Goal: Information Seeking & Learning: Learn about a topic

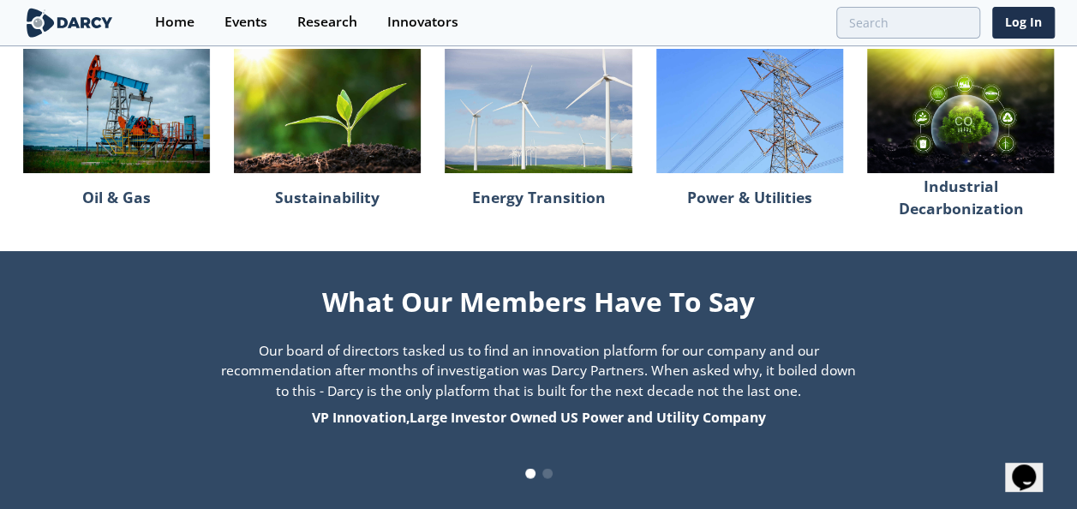
scroll to position [1935, 0]
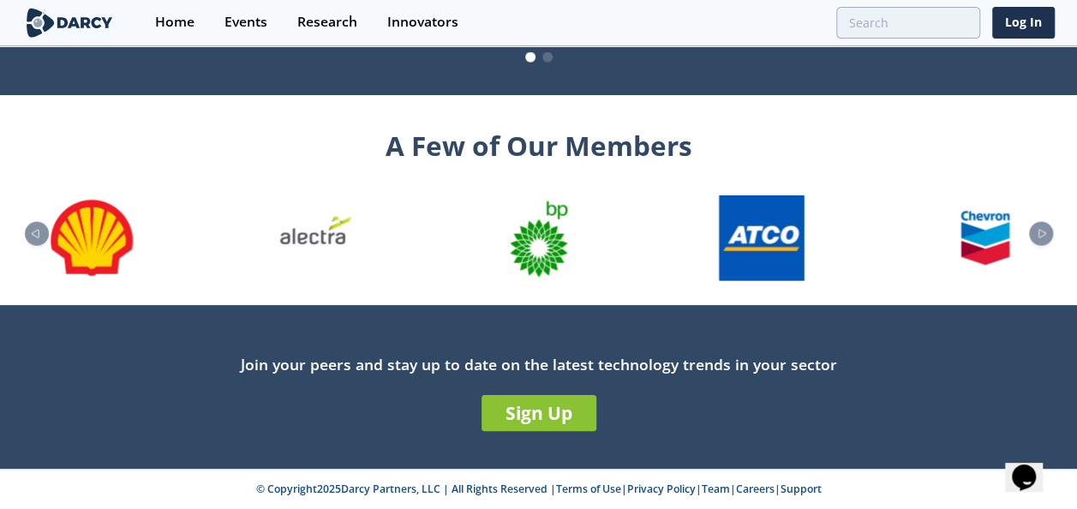
click at [545, 394] on div "Join your peers and stay up to date on the latest technology trends in your sec…" at bounding box center [538, 396] width 1031 height 86
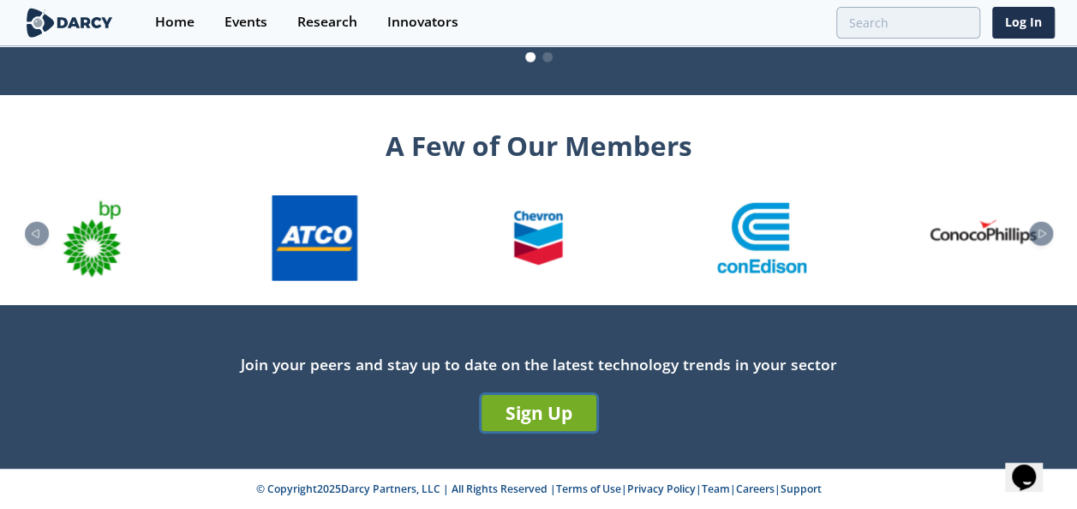
click at [535, 418] on link "Sign Up" at bounding box center [538, 413] width 115 height 36
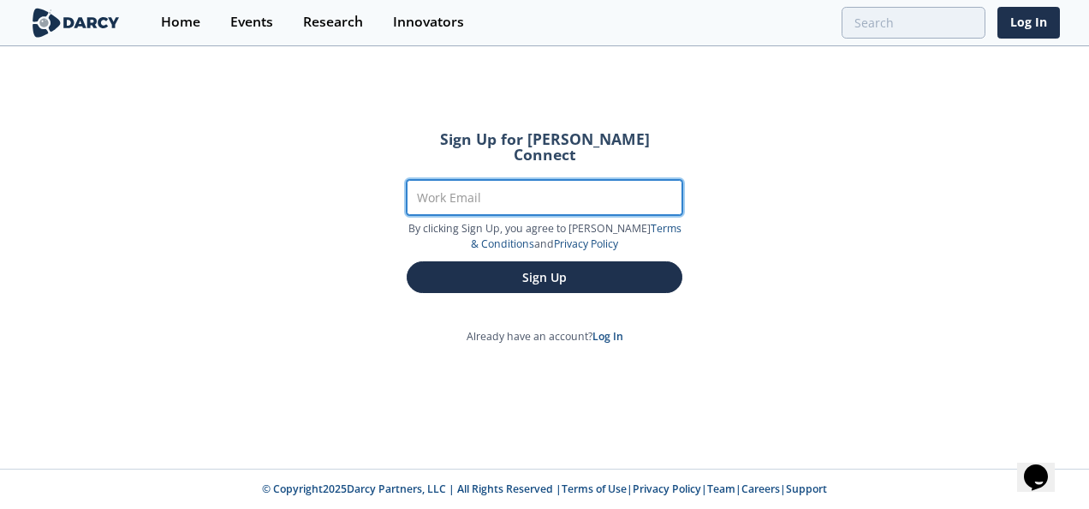
click at [558, 187] on input "Work Email" at bounding box center [545, 197] width 276 height 35
type input "[EMAIL_ADDRESS][DOMAIN_NAME]"
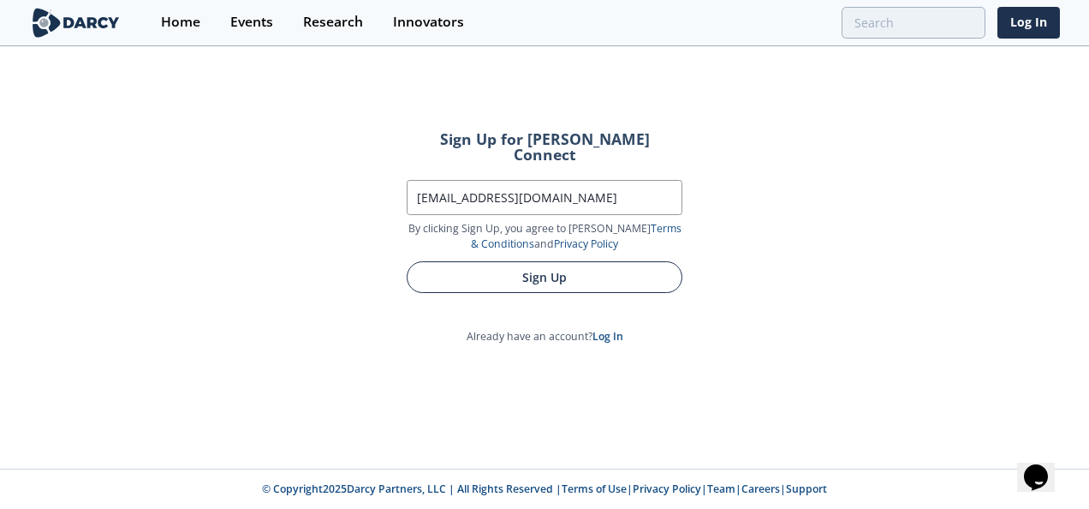
click at [528, 265] on button "Sign Up" at bounding box center [545, 277] width 276 height 32
click at [545, 261] on button "Sign Up" at bounding box center [545, 277] width 276 height 32
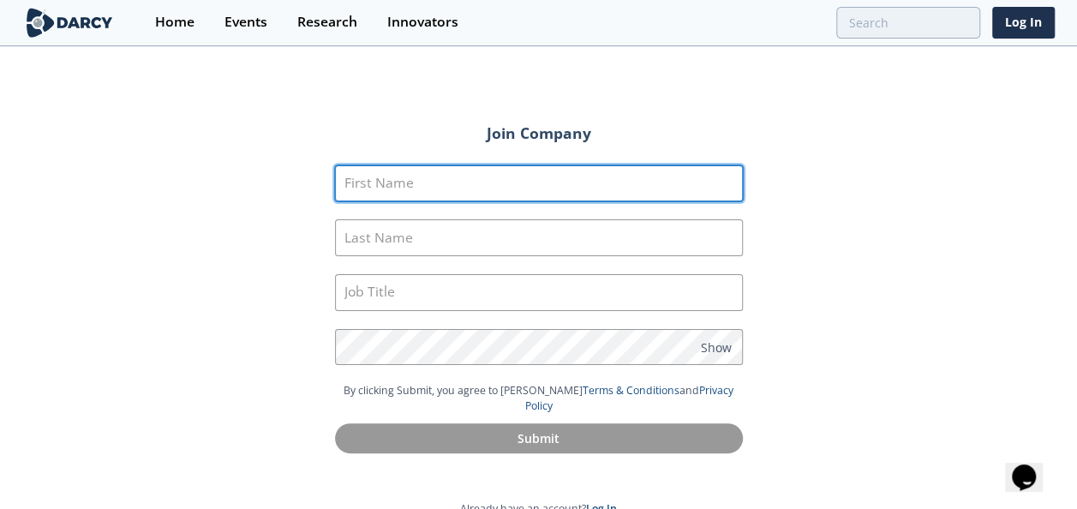
click at [541, 187] on input "First Name" at bounding box center [539, 183] width 408 height 37
type input "Shina"
type input "Elegbede"
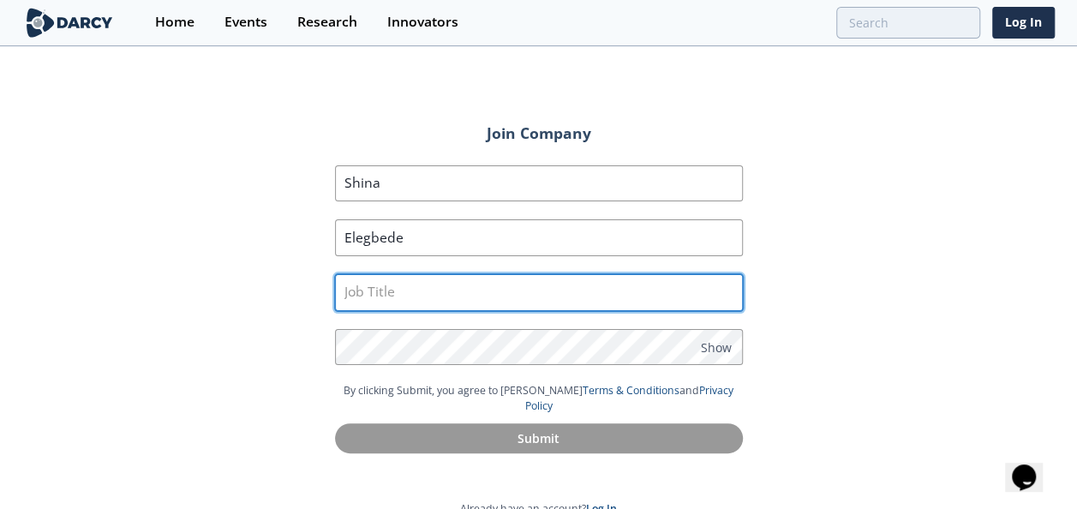
click at [445, 296] on input "text" at bounding box center [539, 292] width 408 height 37
type input "Facilities Engineer"
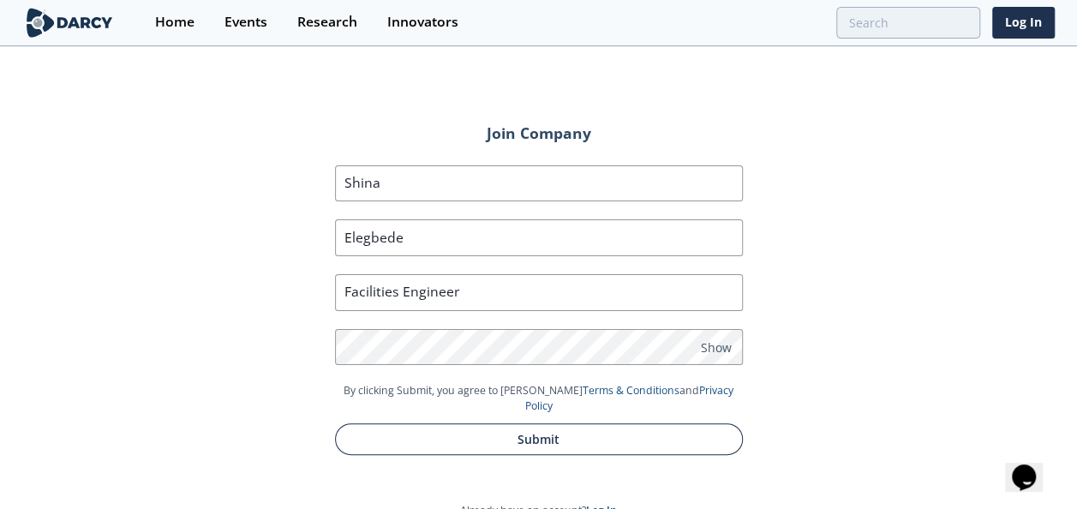
click at [615, 423] on button "Submit" at bounding box center [539, 439] width 408 height 32
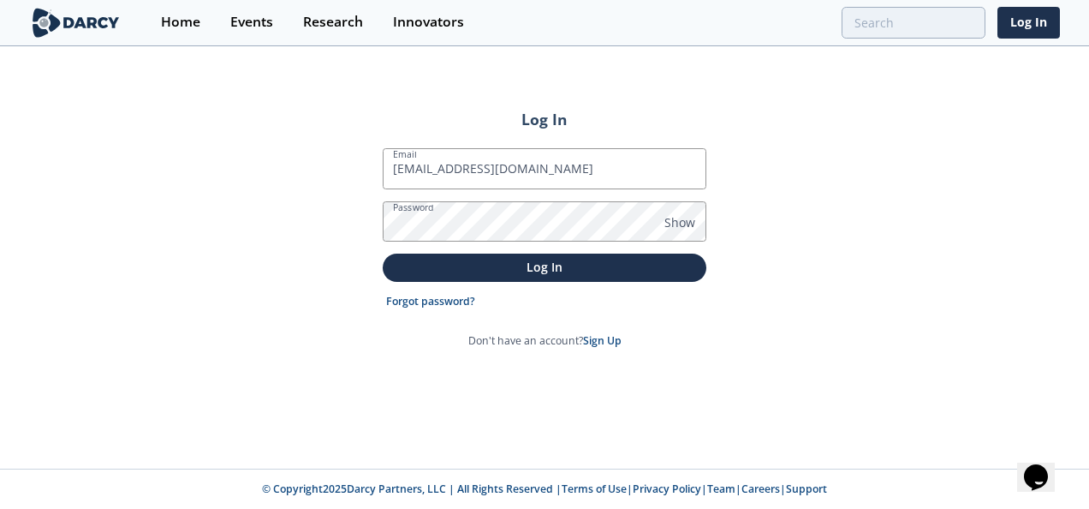
click at [383, 254] on button "Log In" at bounding box center [545, 268] width 324 height 28
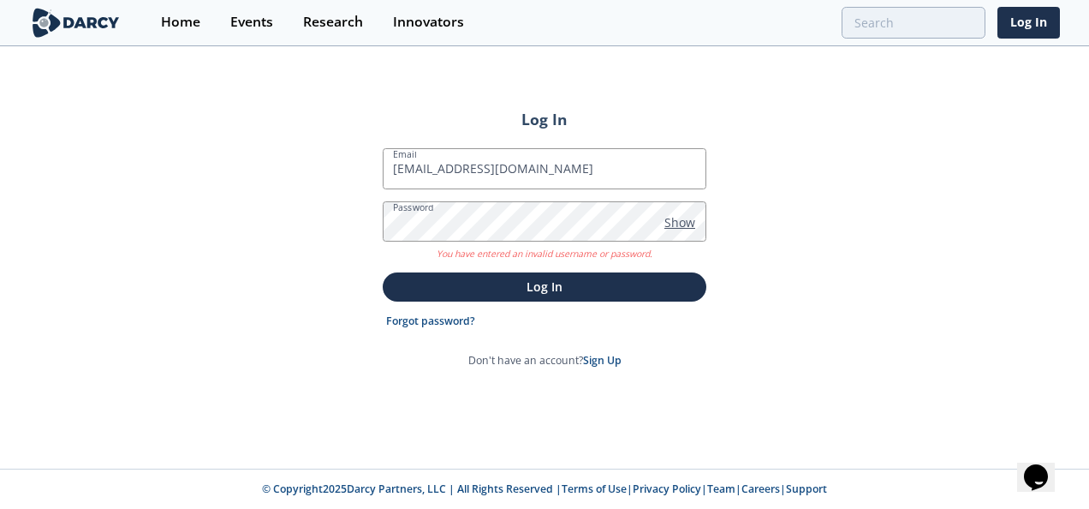
click at [686, 221] on span "Show" at bounding box center [680, 222] width 31 height 18
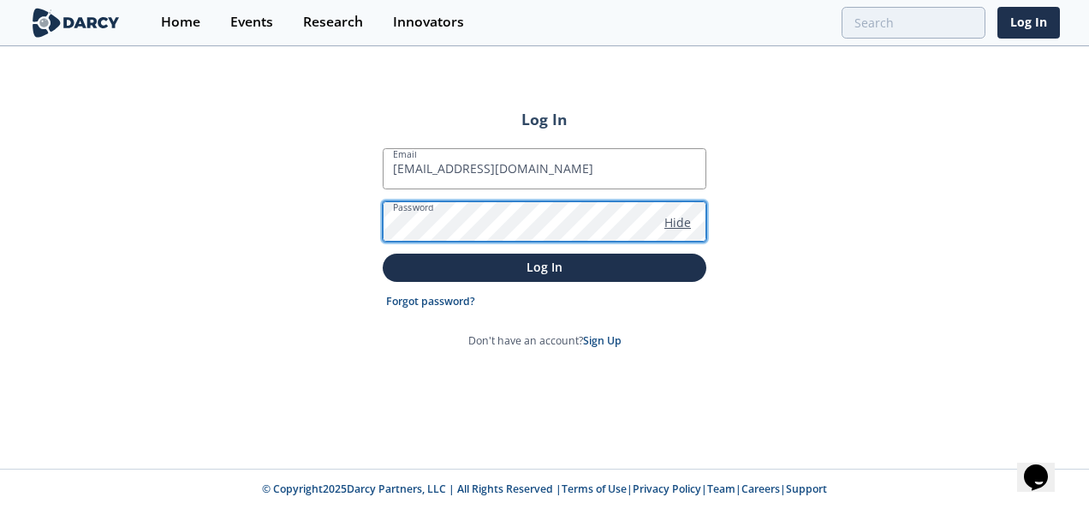
click at [383, 254] on button "Log In" at bounding box center [545, 268] width 324 height 28
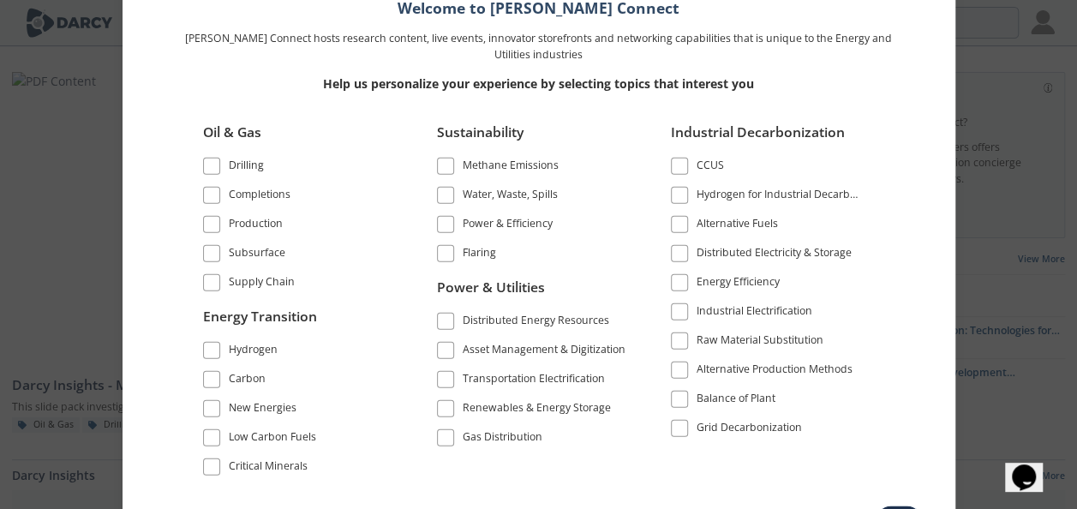
click at [211, 228] on span at bounding box center [212, 224] width 12 height 12
click at [210, 172] on span at bounding box center [212, 166] width 12 height 12
click at [209, 198] on span at bounding box center [212, 195] width 12 height 12
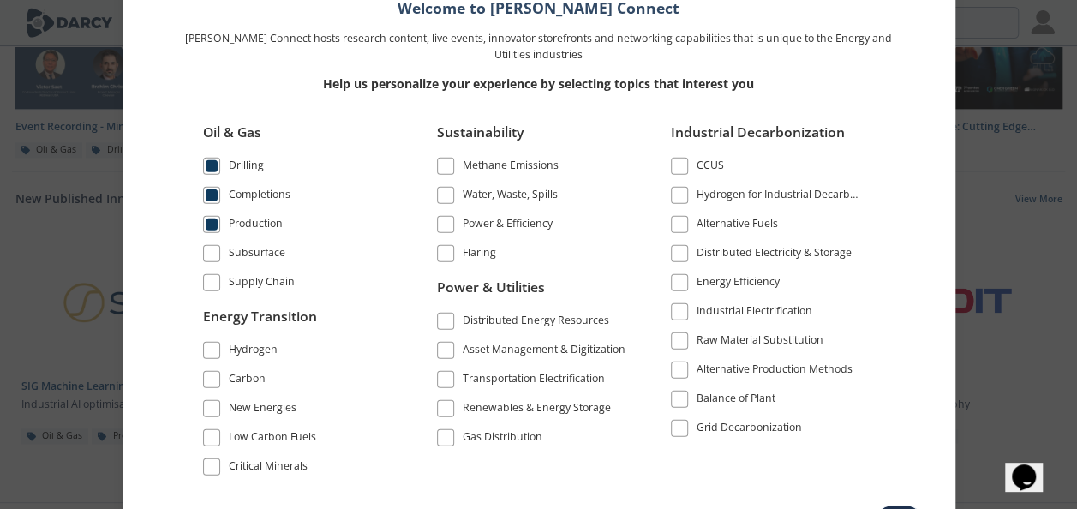
scroll to position [1057, 0]
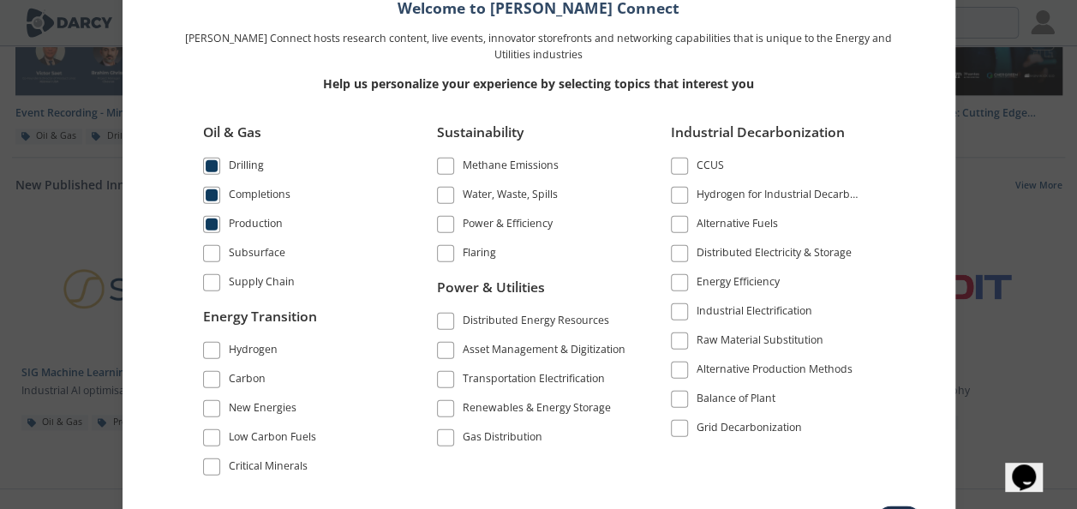
click at [888, 100] on div "Help us personalize your experience by selecting topics that interest you" at bounding box center [538, 84] width 719 height 42
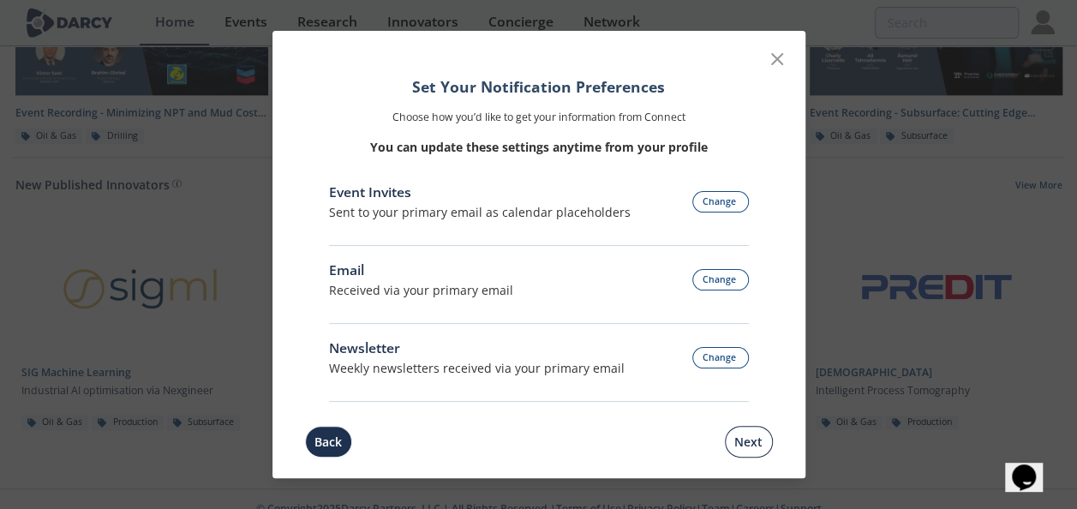
click at [757, 441] on button "Next" at bounding box center [749, 442] width 48 height 32
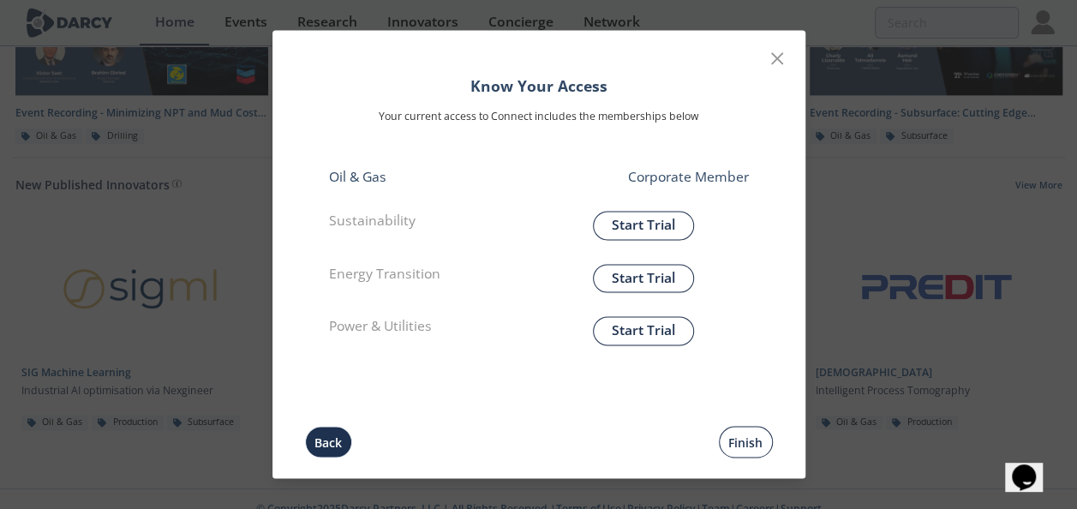
click at [739, 438] on button "Finish" at bounding box center [746, 442] width 54 height 32
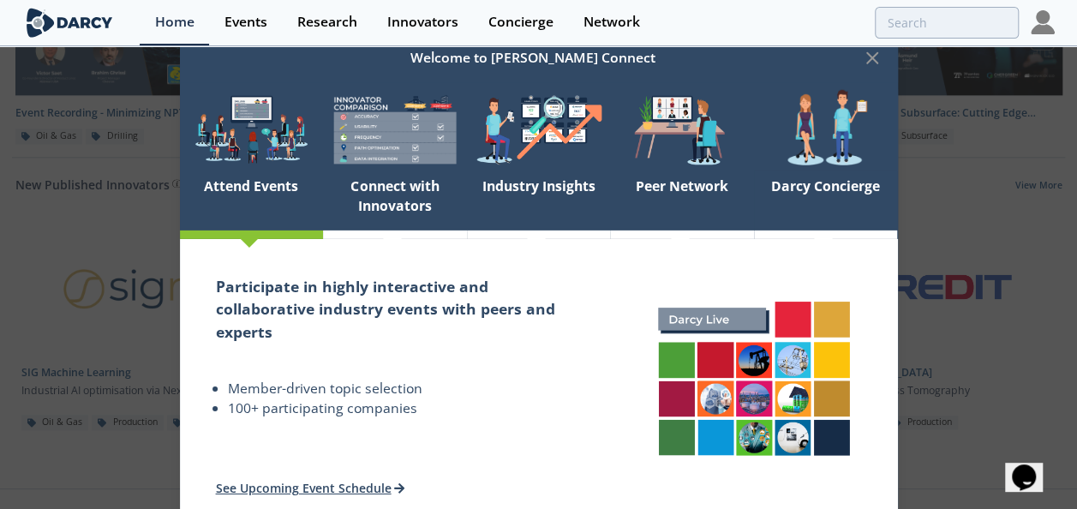
scroll to position [1041, 0]
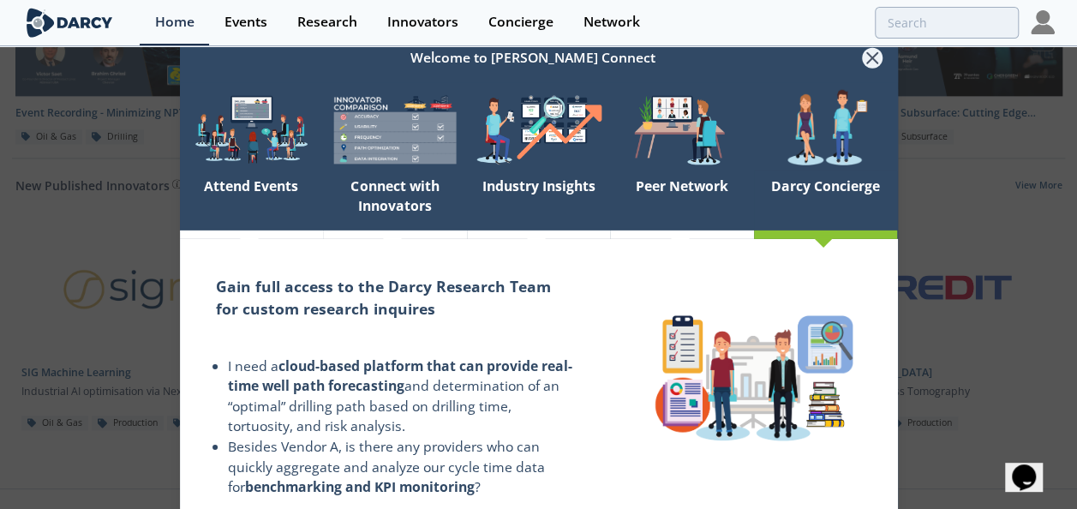
click at [874, 60] on icon at bounding box center [872, 58] width 10 height 10
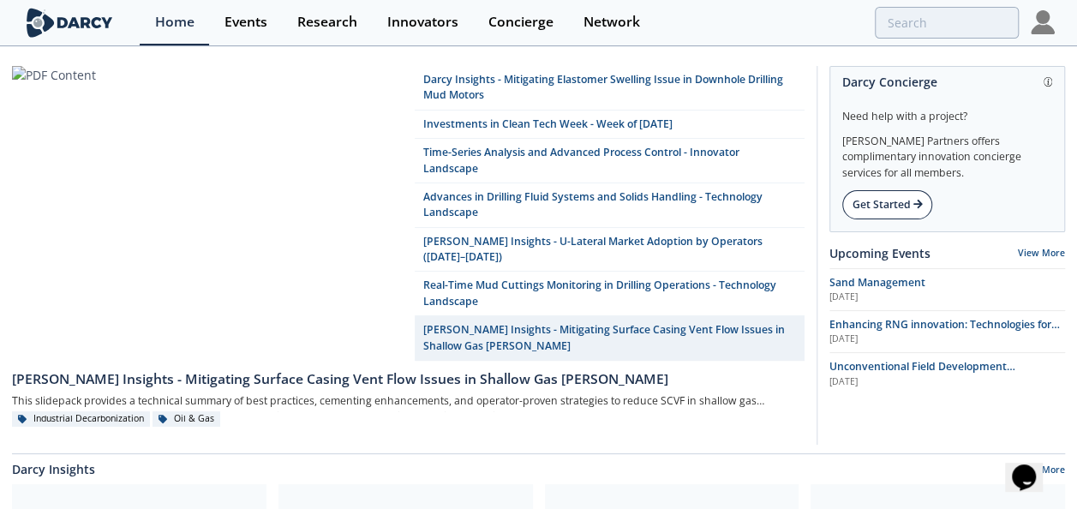
scroll to position [0, 0]
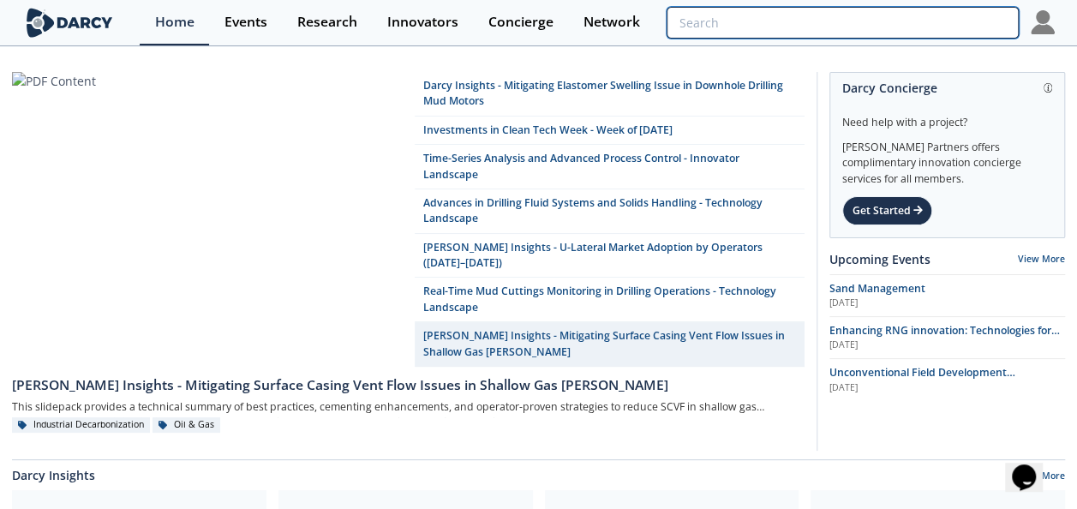
click at [929, 25] on input "search" at bounding box center [841, 23] width 351 height 32
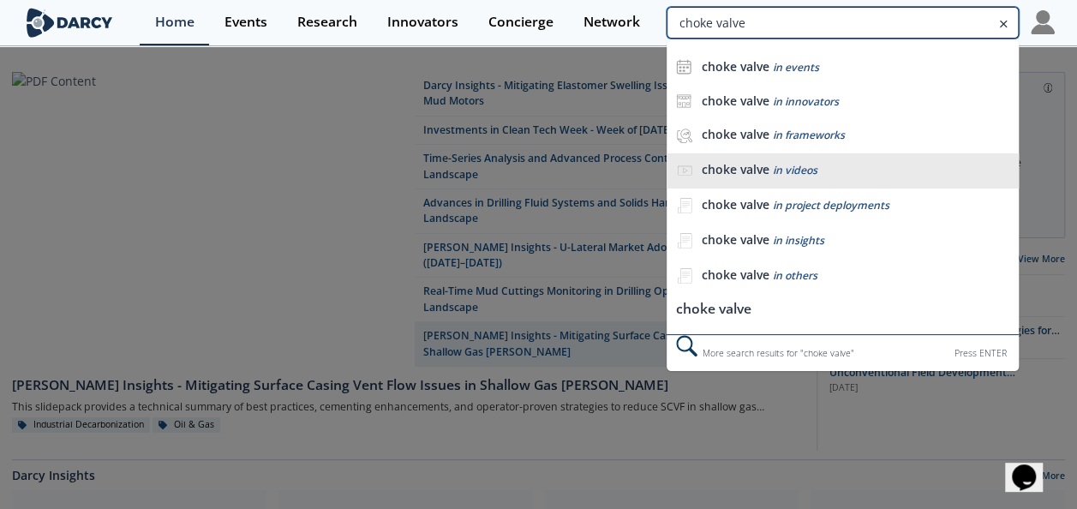
type input "choke valve"
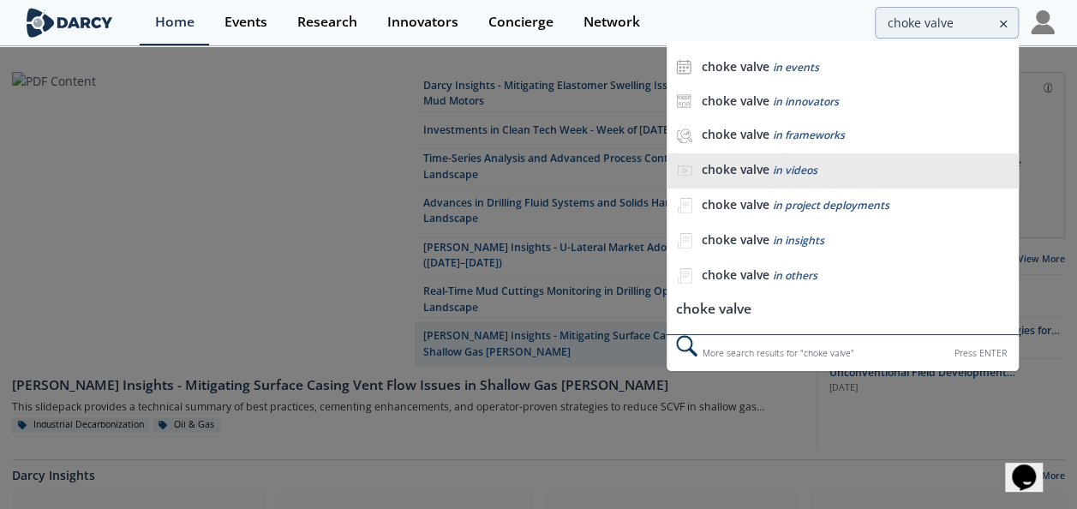
click at [802, 163] on span "in videos" at bounding box center [794, 170] width 45 height 15
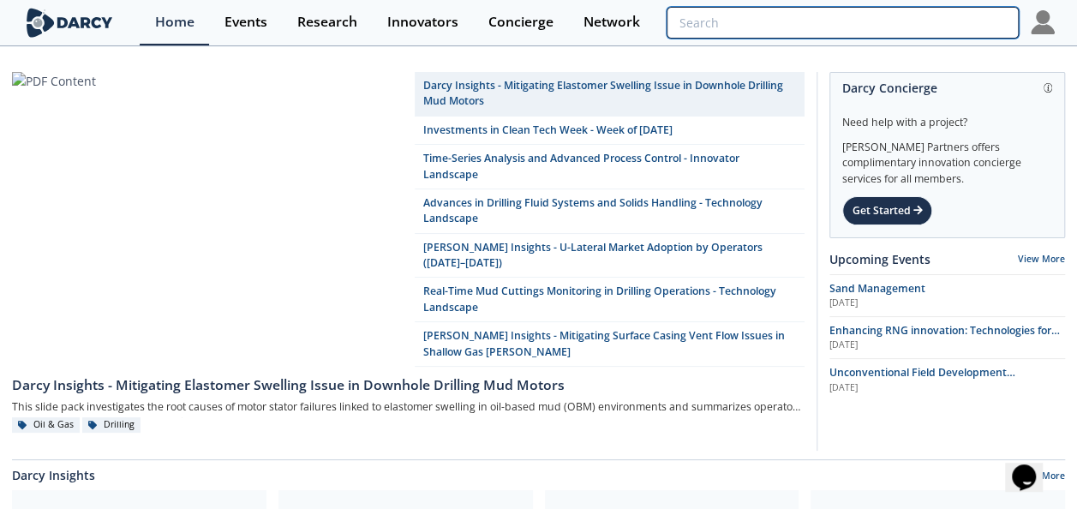
click at [933, 22] on input "search" at bounding box center [841, 23] width 351 height 32
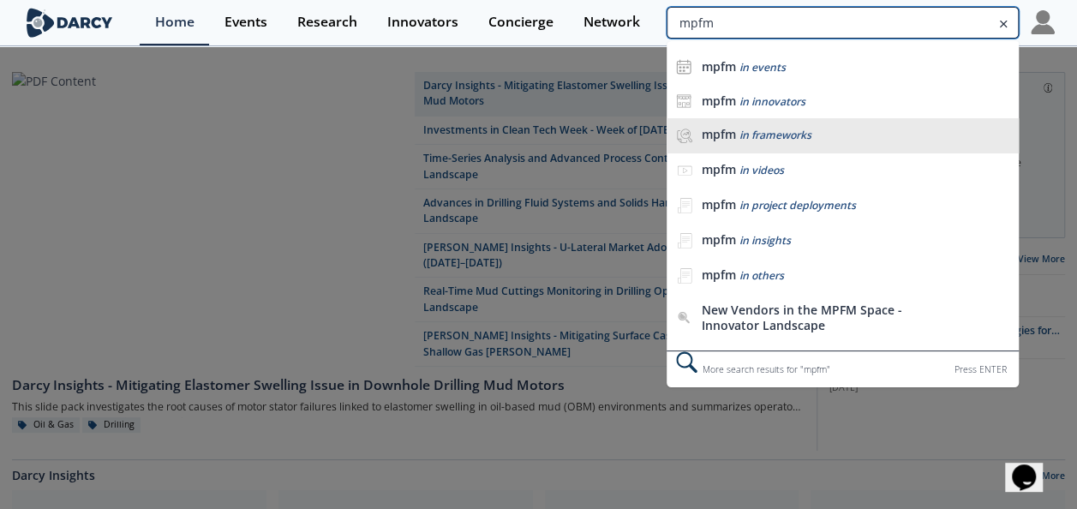
type input "mpfm"
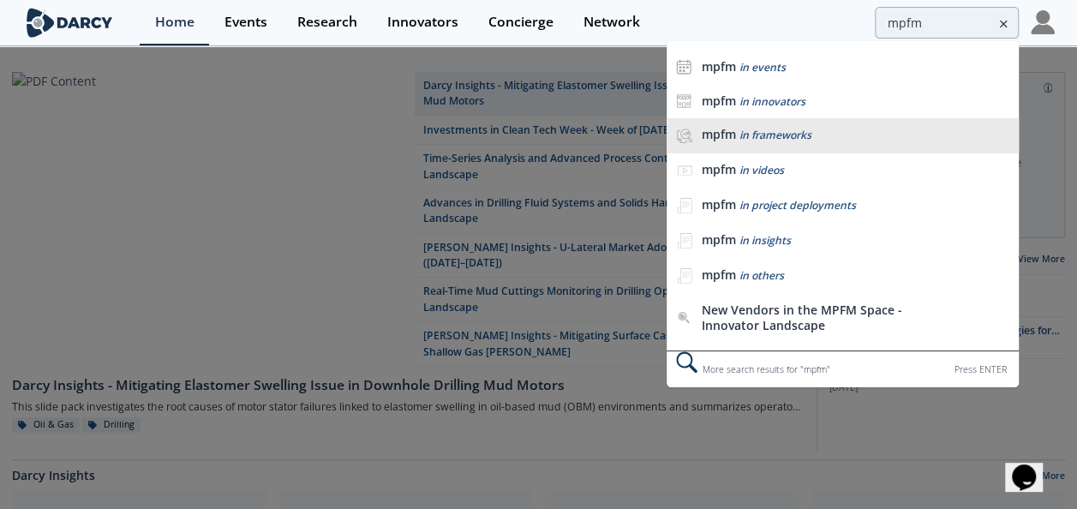
click at [750, 134] on span "in frameworks" at bounding box center [775, 135] width 72 height 15
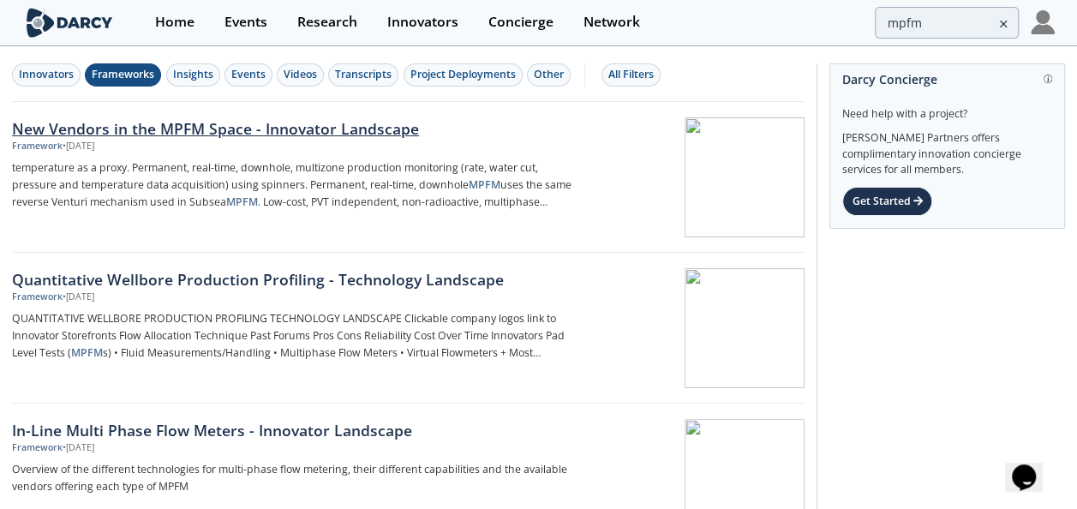
click at [707, 150] on div at bounding box center [696, 177] width 216 height 120
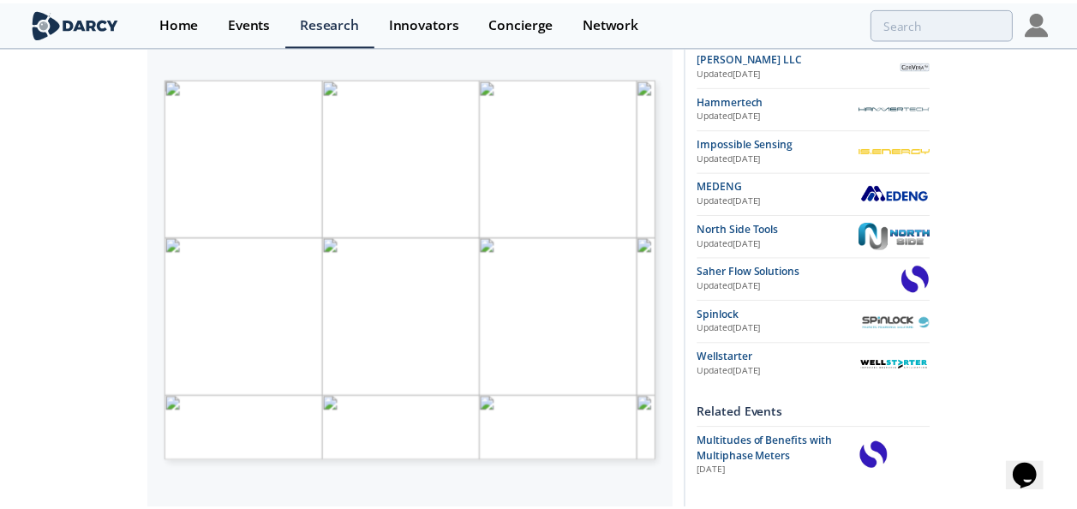
scroll to position [428, 0]
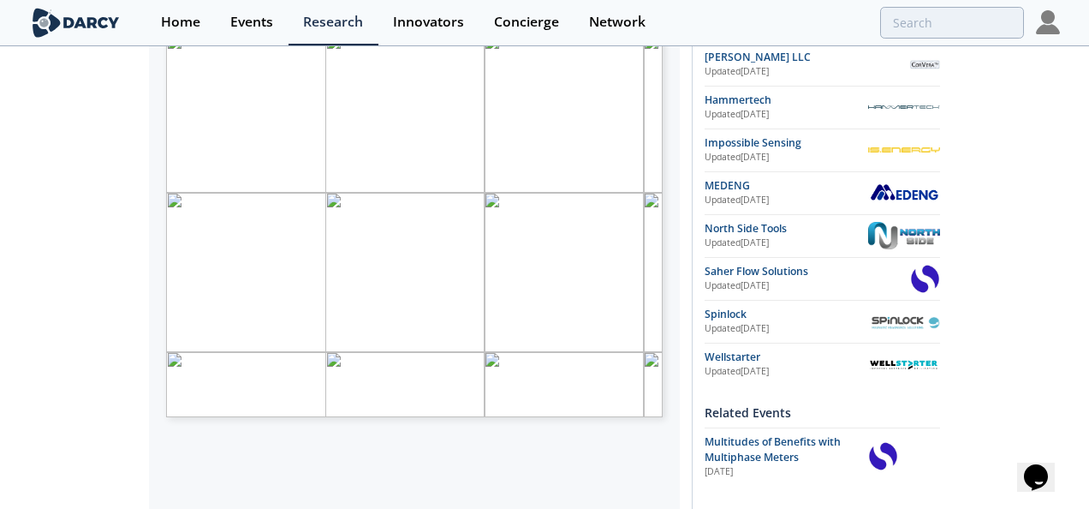
click at [437, 209] on span "Wireless, permanent, real-time downhole flow metering technology using temperat…" at bounding box center [502, 210] width 280 height 8
click at [224, 230] on span "Page 1" at bounding box center [615, 278] width 798 height 373
click at [485, 229] on span "Page 1" at bounding box center [698, 372] width 798 height 373
click at [530, 33] on p "Proprietary and confidential Innovator TRL Darcy Insights Non-radioactive, simu…" at bounding box center [348, 33] width 364 height 0
drag, startPoint x: 581, startPoint y: 300, endPoint x: 491, endPoint y: 250, distance: 102.7
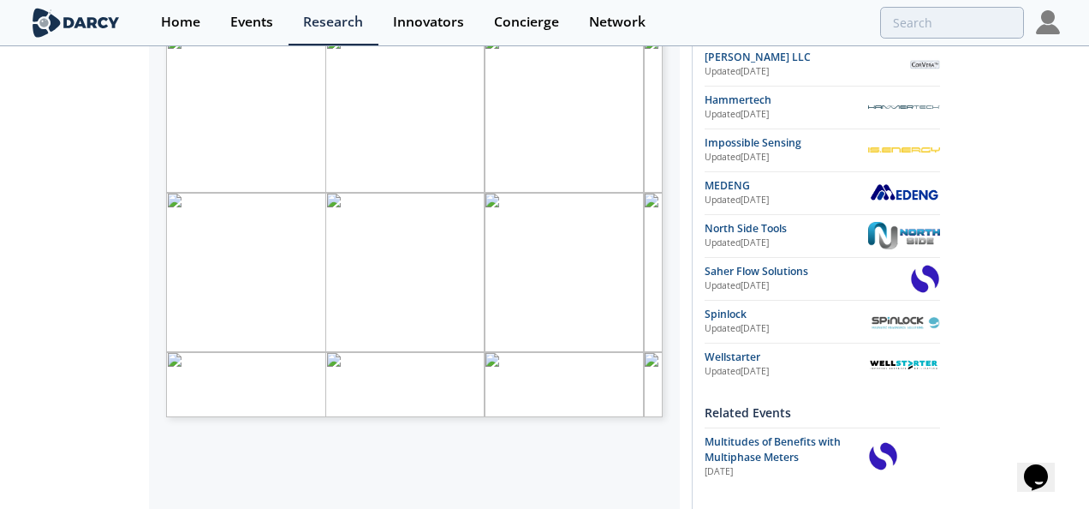
click at [491, 250] on span "Page 1" at bounding box center [698, 372] width 798 height 373
click at [457, 284] on span "Low-cost, PVT independent, non-radioactive, multiphase fraction and salinity me…" at bounding box center [492, 287] width 260 height 8
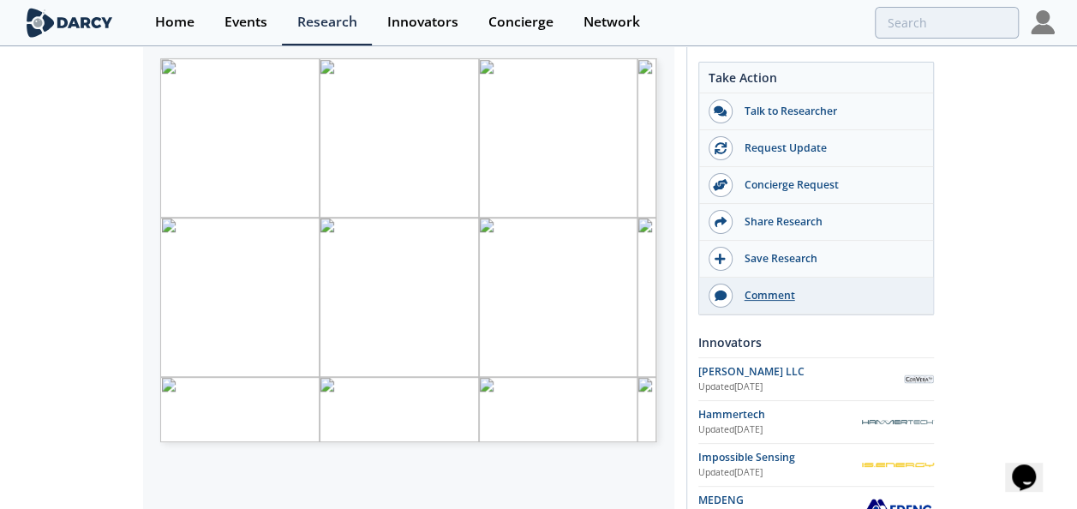
scroll to position [339, 0]
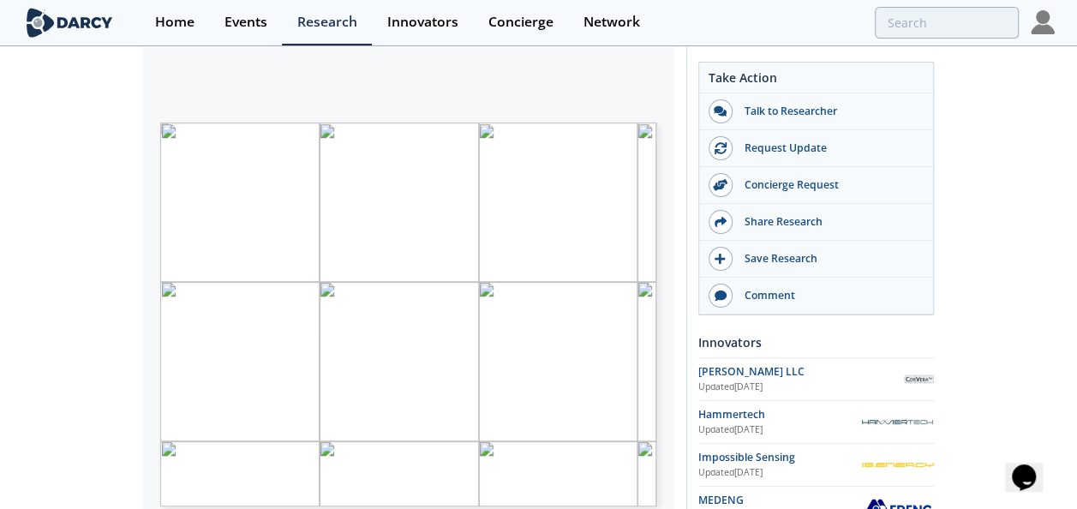
click at [99, 255] on div "New Vendors in the MPFM Space - Innovator Landscape Framework • Updated May 31,…" at bounding box center [538, 346] width 1077 height 1275
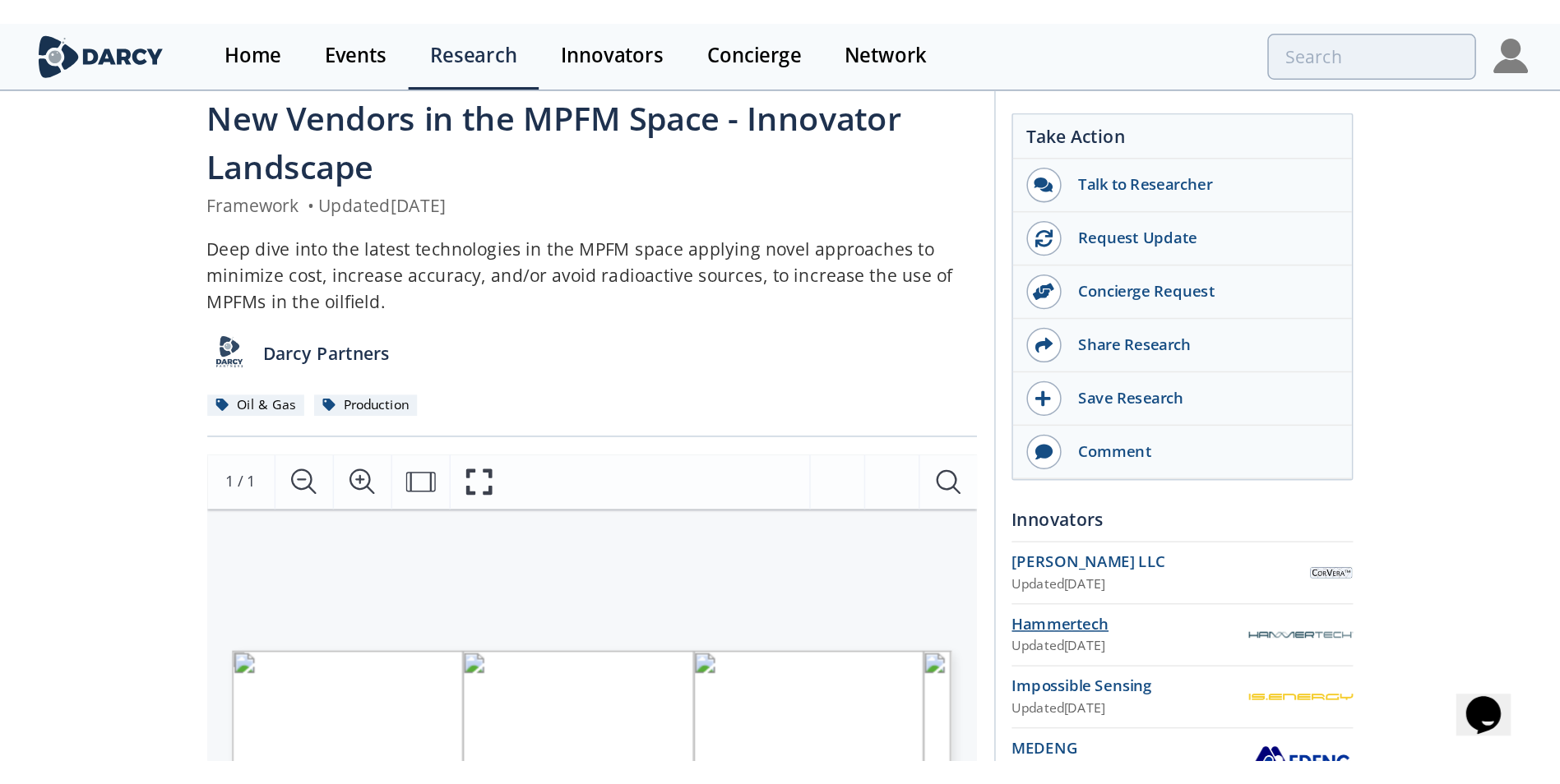
scroll to position [0, 0]
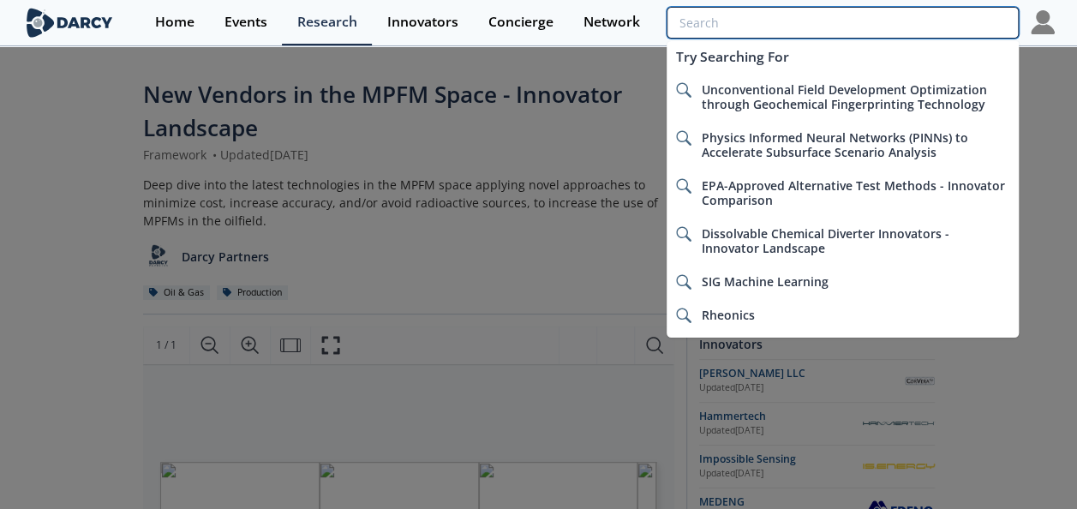
click at [888, 26] on input "search" at bounding box center [841, 23] width 351 height 32
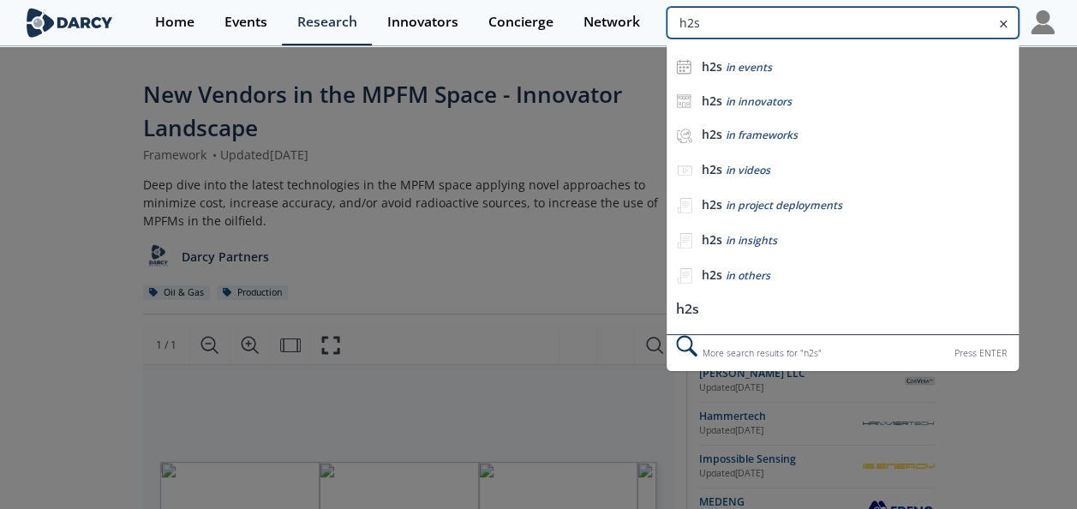
type input "h2s"
